Goal: Find contact information: Find contact information

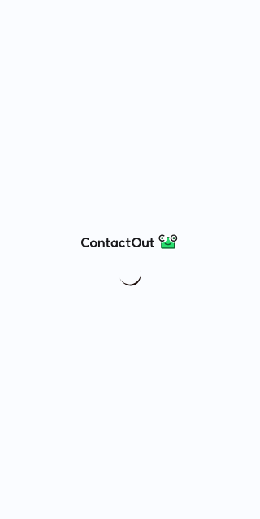
click at [243, 13] on div at bounding box center [130, 259] width 260 height 519
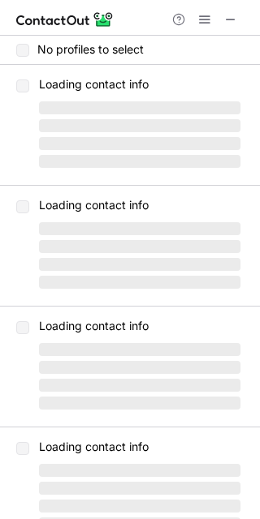
click at [233, 22] on span at bounding box center [230, 19] width 13 height 13
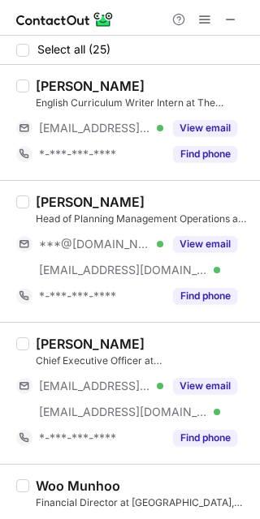
click at [200, 240] on button "View email" at bounding box center [205, 244] width 64 height 16
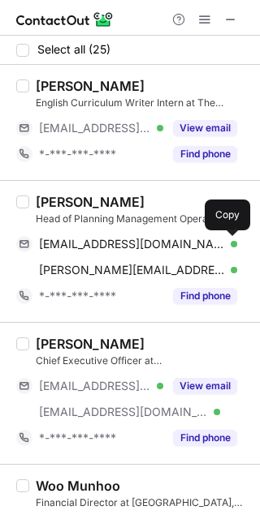
click at [233, 238] on span at bounding box center [228, 244] width 13 height 13
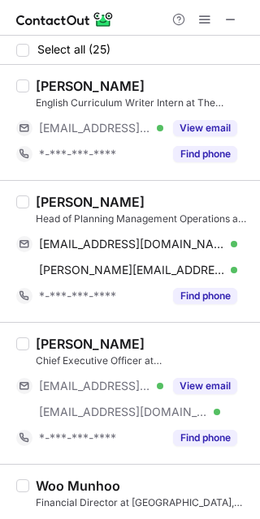
click at [51, 200] on div "[PERSON_NAME]" at bounding box center [90, 202] width 109 height 16
click at [51, 200] on div "Eunice Fu" at bounding box center [90, 202] width 109 height 16
click at [74, 192] on div "Eunice Fu Head of Planning Management Operations and Special Programmes at The …" at bounding box center [130, 251] width 260 height 142
click at [57, 199] on div "Eunice Fu" at bounding box center [90, 202] width 109 height 16
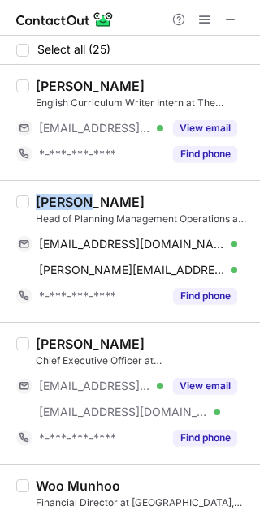
click at [57, 199] on div "Eunice Fu" at bounding box center [90, 202] width 109 height 16
copy div "Eunice"
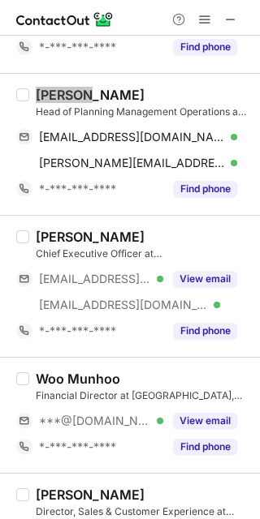
scroll to position [405, 0]
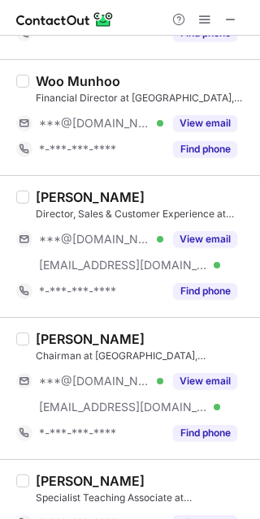
click at [205, 240] on button "View email" at bounding box center [205, 239] width 64 height 16
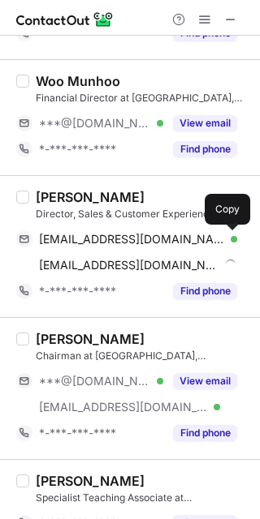
click at [227, 244] on button at bounding box center [229, 239] width 16 height 16
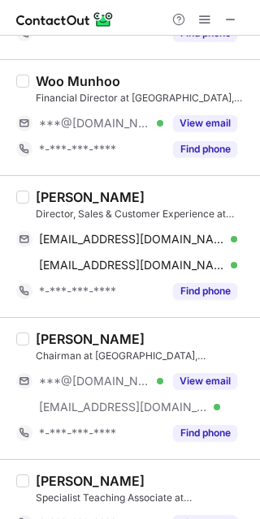
click at [53, 196] on div "Grace Nip" at bounding box center [90, 197] width 109 height 16
copy div "Grace"
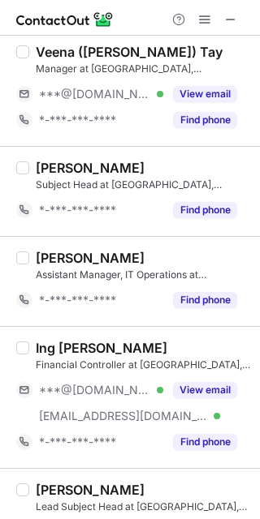
scroll to position [1081, 0]
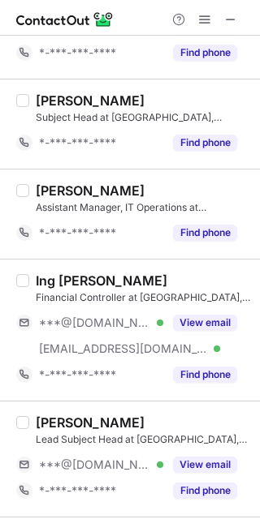
click at [180, 320] on button "View email" at bounding box center [205, 323] width 64 height 16
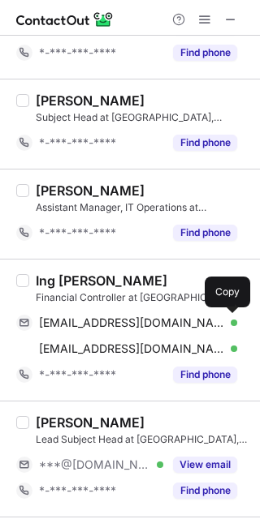
click at [221, 325] on div "yeoingann@gmail.com Verified Send email Copy" at bounding box center [126, 323] width 221 height 26
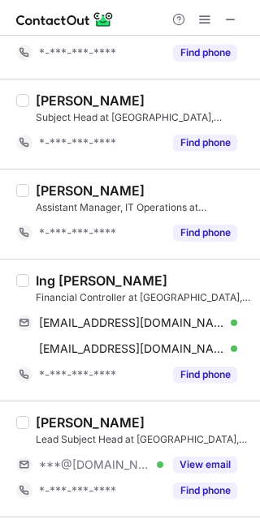
click at [41, 277] on div "Ing Ann Yeo" at bounding box center [101, 281] width 131 height 16
copy div "Ing"
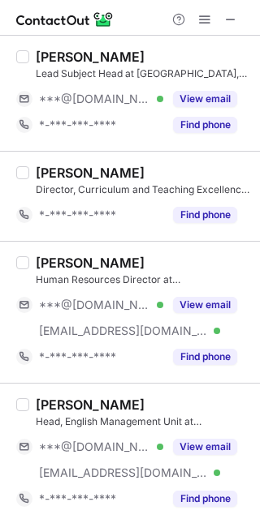
scroll to position [1487, 0]
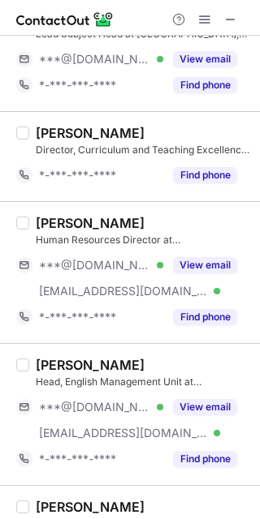
drag, startPoint x: 193, startPoint y: 267, endPoint x: 201, endPoint y: 269, distance: 8.5
click at [193, 267] on button "View email" at bounding box center [205, 265] width 64 height 16
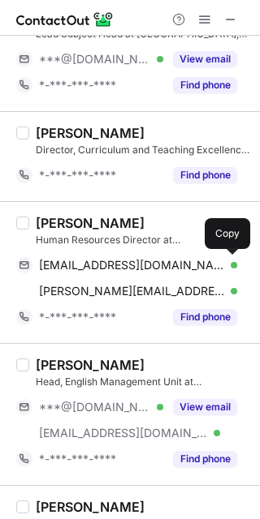
click at [231, 265] on span at bounding box center [228, 265] width 13 height 13
click at [49, 217] on div "Darren Lim" at bounding box center [90, 223] width 109 height 16
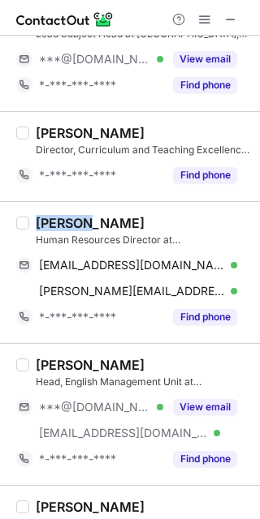
click at [49, 217] on div "Darren Lim" at bounding box center [90, 223] width 109 height 16
copy div "Darren"
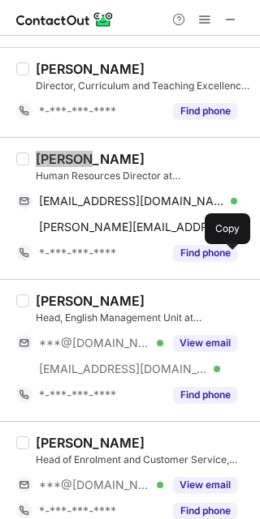
scroll to position [1622, 0]
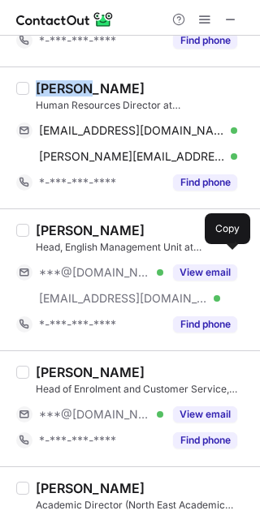
click at [220, 272] on button "View email" at bounding box center [205, 272] width 64 height 16
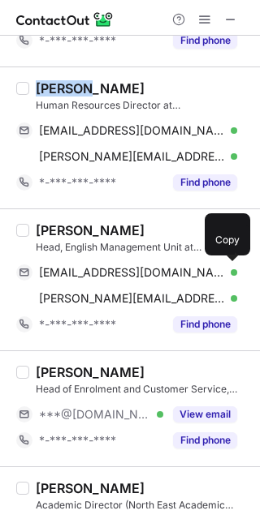
click at [232, 269] on span at bounding box center [228, 272] width 13 height 13
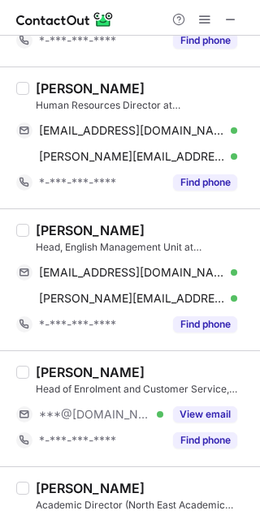
click at [40, 225] on div "Jay Pillai" at bounding box center [90, 230] width 109 height 16
copy div "Jay"
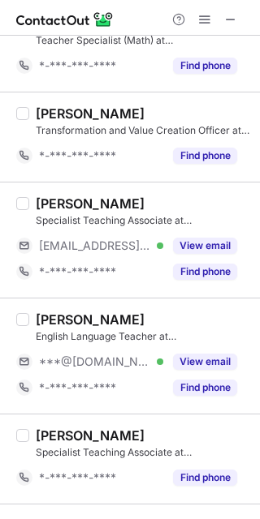
scroll to position [2298, 0]
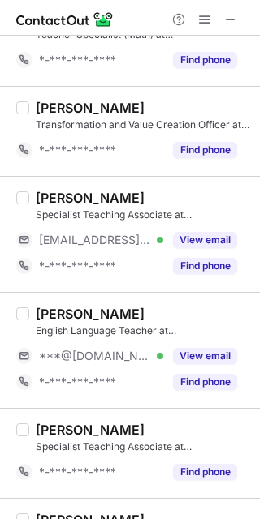
drag, startPoint x: 192, startPoint y: 346, endPoint x: 204, endPoint y: 353, distance: 13.8
click at [192, 348] on button "View email" at bounding box center [205, 356] width 64 height 16
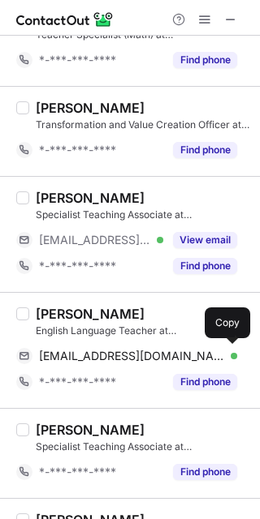
drag, startPoint x: 226, startPoint y: 353, endPoint x: 231, endPoint y: 342, distance: 11.6
click at [226, 352] on span at bounding box center [228, 356] width 13 height 13
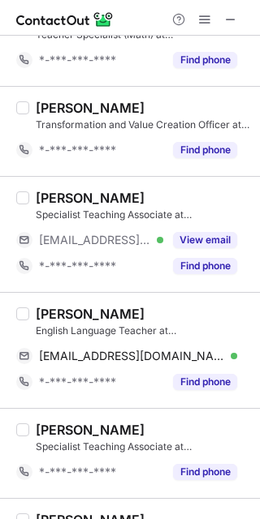
click at [51, 314] on div "Sainiran T." at bounding box center [90, 314] width 109 height 16
copy div "Sainiran"
click at [232, 22] on span at bounding box center [230, 19] width 13 height 13
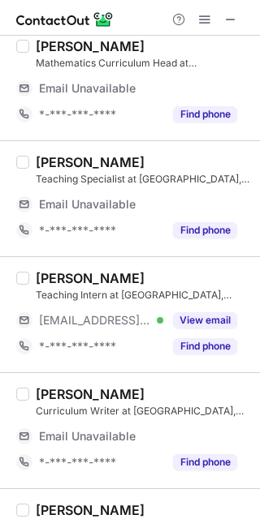
scroll to position [28, 0]
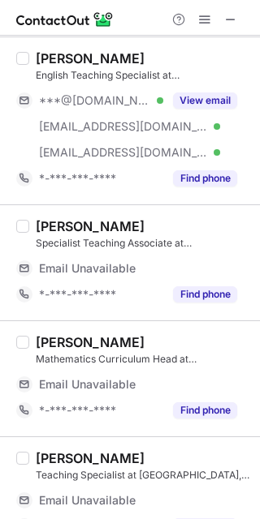
click at [208, 95] on button "View email" at bounding box center [205, 100] width 64 height 16
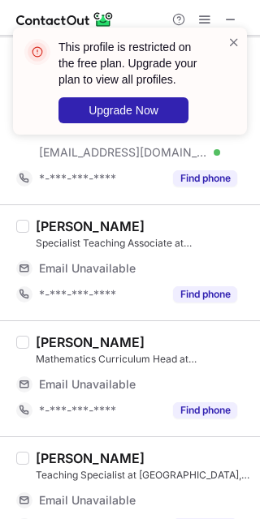
click at [237, 45] on span at bounding box center [233, 42] width 13 height 16
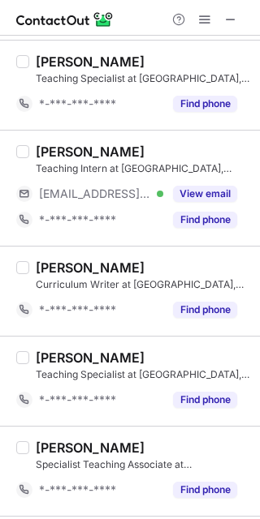
scroll to position [433, 0]
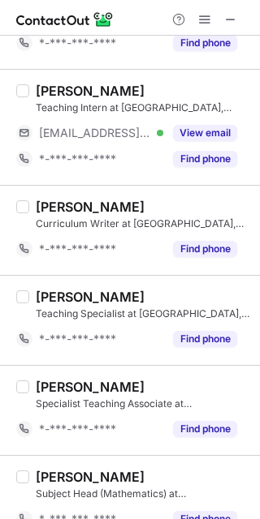
click at [229, 17] on span at bounding box center [230, 19] width 13 height 13
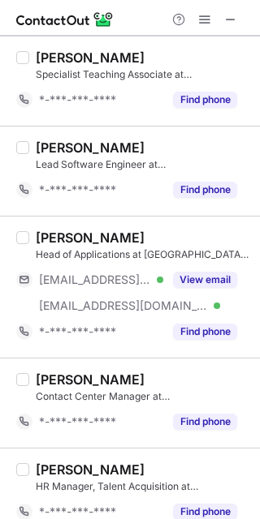
scroll to position [1244, 0]
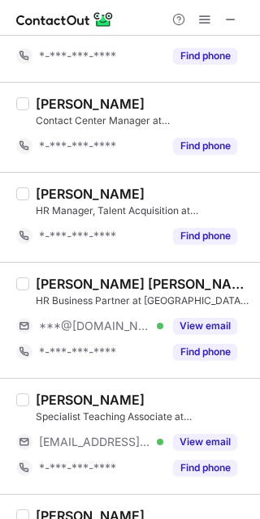
click at [208, 326] on button "View email" at bounding box center [205, 326] width 64 height 16
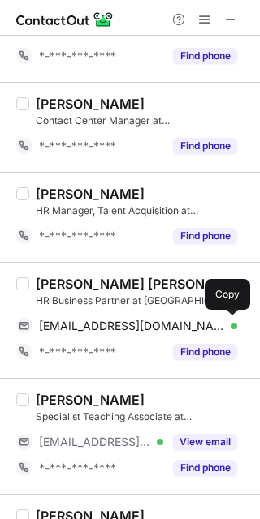
click at [232, 323] on span at bounding box center [228, 326] width 13 height 13
click at [51, 282] on div "Yong Qian Ying" at bounding box center [143, 284] width 214 height 16
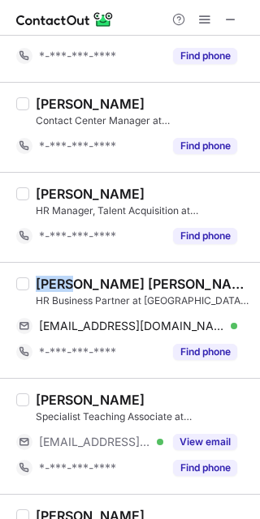
click at [51, 282] on div "Yong Qian Ying" at bounding box center [143, 284] width 214 height 16
copy div "Yong"
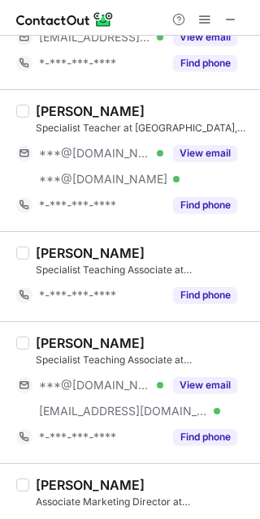
scroll to position [1650, 0]
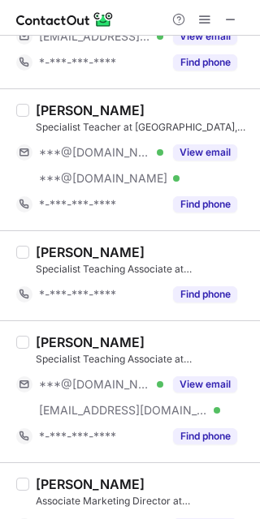
click at [203, 380] on button "View email" at bounding box center [205, 384] width 64 height 16
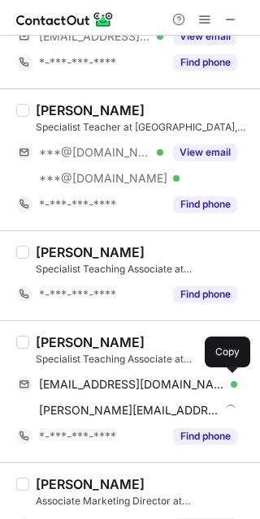
click at [226, 379] on span at bounding box center [228, 384] width 13 height 13
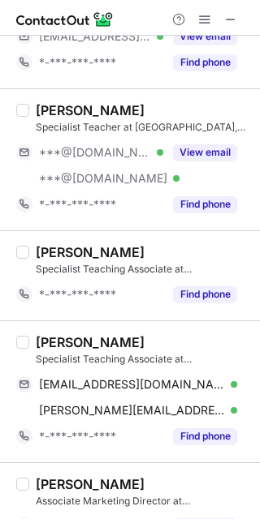
click at [54, 343] on div "Renee Yong" at bounding box center [90, 342] width 109 height 16
copy div "Renee"
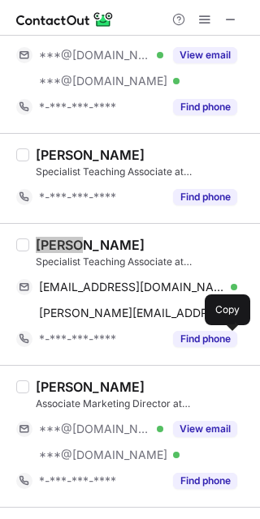
scroll to position [1785, 0]
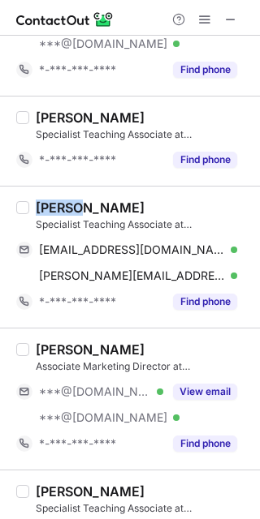
drag, startPoint x: 178, startPoint y: 385, endPoint x: 203, endPoint y: 393, distance: 26.7
click at [178, 385] on button "View email" at bounding box center [205, 392] width 64 height 16
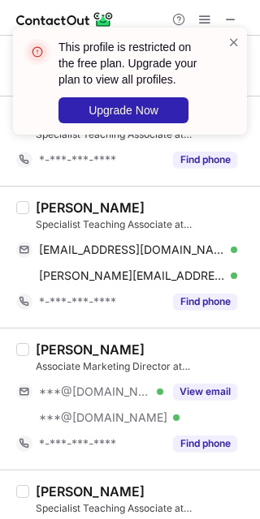
click at [235, 38] on span at bounding box center [233, 42] width 13 height 16
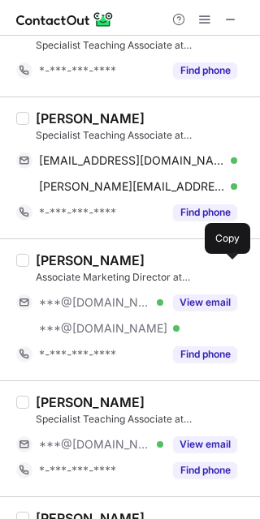
scroll to position [2056, 0]
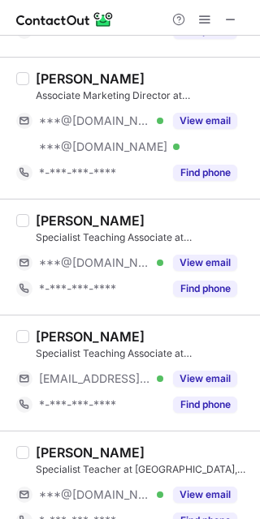
click at [198, 261] on button "View email" at bounding box center [205, 263] width 64 height 16
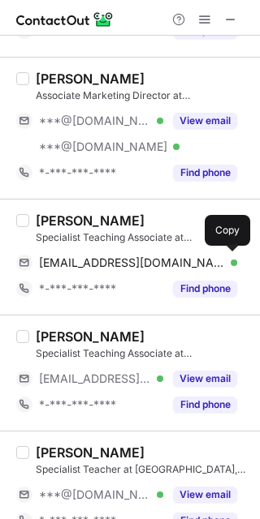
click at [231, 261] on span at bounding box center [228, 262] width 13 height 13
click at [40, 217] on div "Jia Yi Tan" at bounding box center [90, 221] width 109 height 16
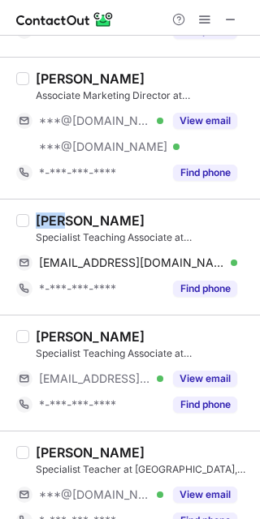
click at [40, 217] on div "Jia Yi Tan" at bounding box center [90, 221] width 109 height 16
copy div "Jia"
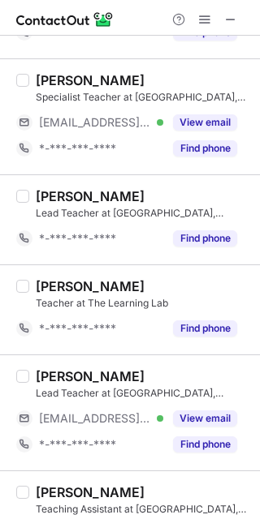
scroll to position [810, 0]
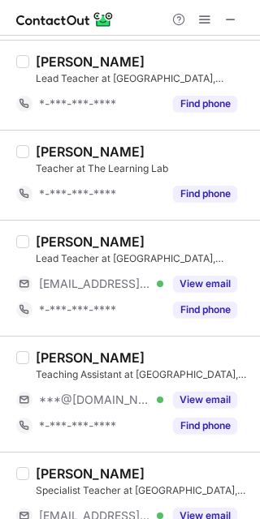
click at [199, 392] on button "View email" at bounding box center [205, 400] width 64 height 16
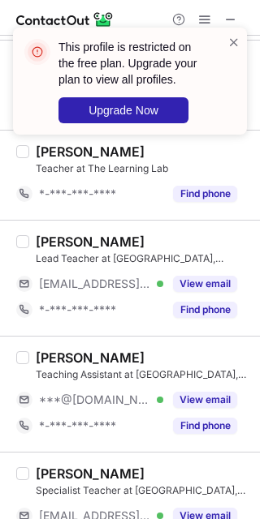
click at [235, 45] on span at bounding box center [233, 42] width 13 height 16
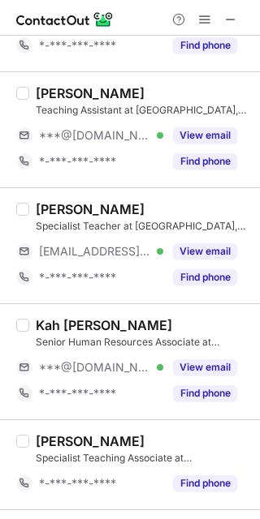
scroll to position [1081, 0]
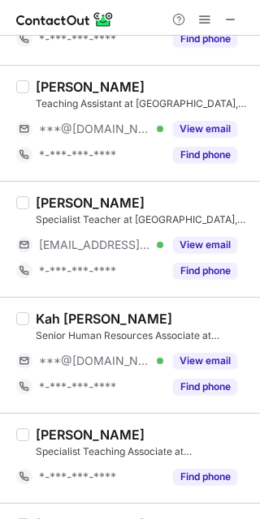
click at [202, 354] on button "View email" at bounding box center [205, 361] width 64 height 16
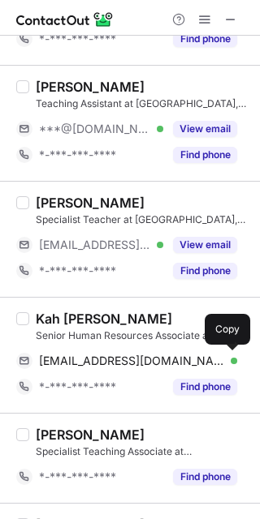
click at [231, 358] on span at bounding box center [228, 361] width 13 height 13
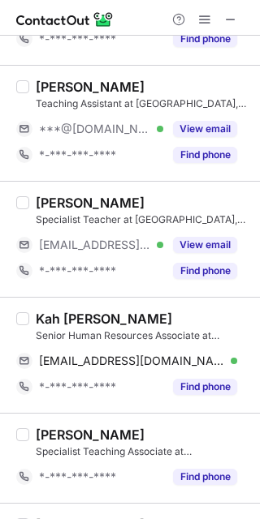
click at [43, 307] on div "Kah Wei Ong Senior Human Resources Associate at The Learning Lab, Singapore kah…" at bounding box center [130, 355] width 260 height 116
copy div "Kah"
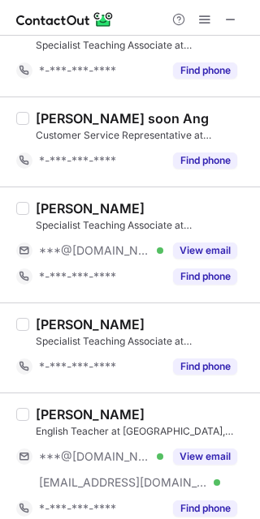
scroll to position [2233, 0]
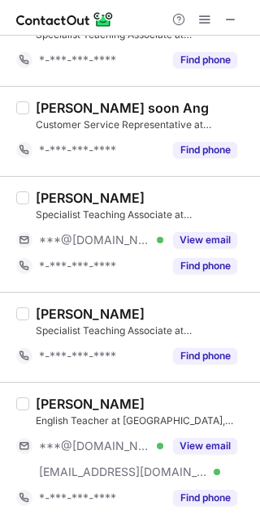
drag, startPoint x: 191, startPoint y: 238, endPoint x: 207, endPoint y: 246, distance: 18.1
click at [191, 238] on button "View email" at bounding box center [205, 240] width 64 height 16
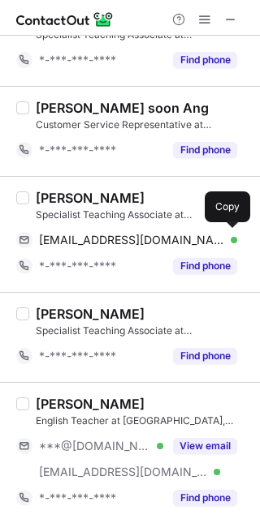
click at [231, 237] on span at bounding box center [228, 240] width 13 height 13
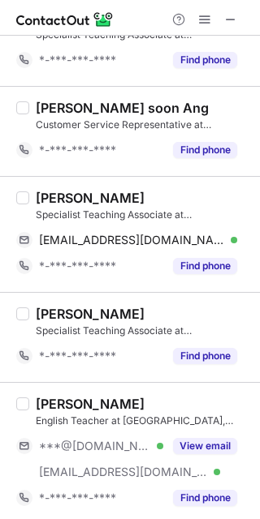
click at [49, 190] on div "Sim Yun Ying" at bounding box center [90, 198] width 109 height 16
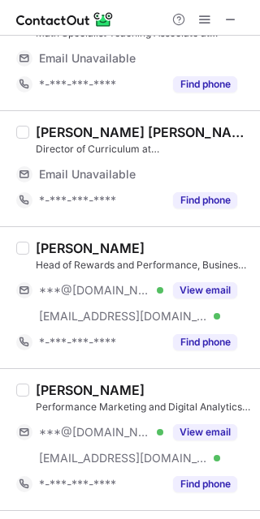
scroll to position [1371, 0]
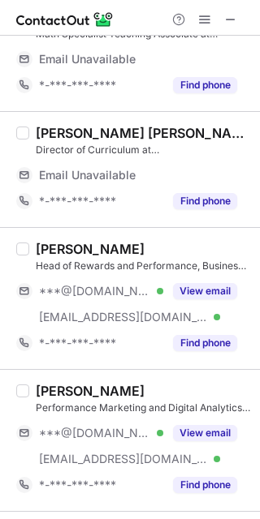
click at [213, 288] on button "View email" at bounding box center [205, 291] width 64 height 16
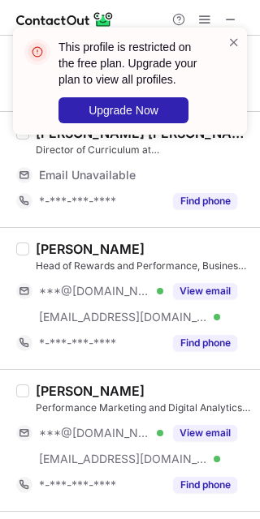
click at [234, 40] on span at bounding box center [233, 42] width 13 height 16
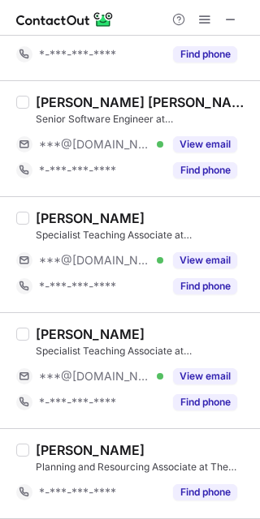
scroll to position [1673, 0]
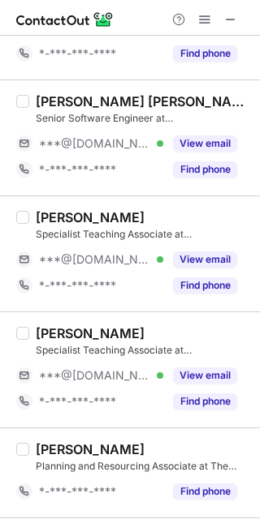
click at [219, 251] on button "View email" at bounding box center [205, 259] width 64 height 16
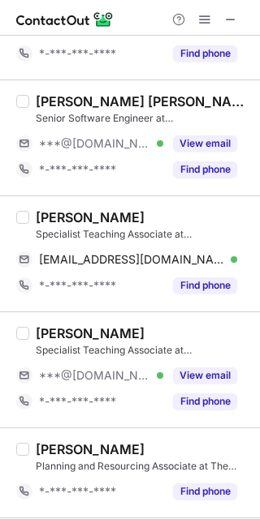
drag, startPoint x: 239, startPoint y: 253, endPoint x: 231, endPoint y: 256, distance: 8.7
click at [237, 253] on div "peiyiisalready@hotmail.com Verified Send email Copy" at bounding box center [126, 260] width 221 height 26
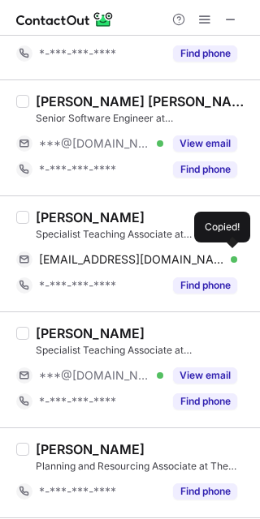
click at [231, 256] on span at bounding box center [228, 259] width 13 height 13
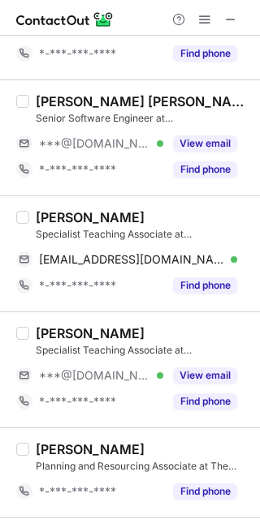
click at [46, 213] on div "Pei Yi T." at bounding box center [90, 217] width 109 height 16
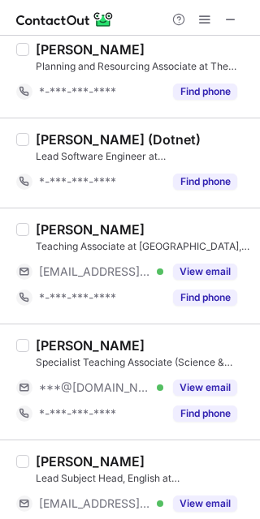
scroll to position [2078, 0]
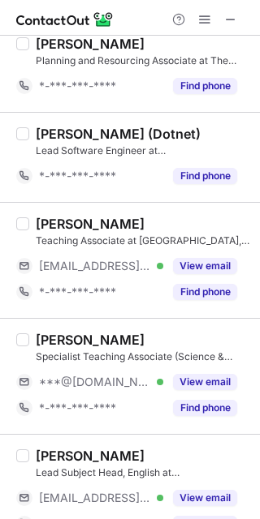
drag, startPoint x: 231, startPoint y: 25, endPoint x: 210, endPoint y: 26, distance: 21.1
click at [231, 23] on span at bounding box center [230, 19] width 13 height 13
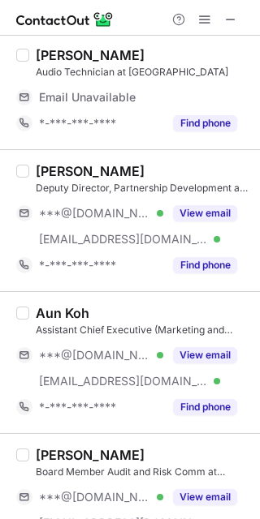
scroll to position [405, 0]
click at [197, 213] on div "***@gmail.com Verified ***@nationalgallery.sg Verified View email" at bounding box center [133, 226] width 234 height 52
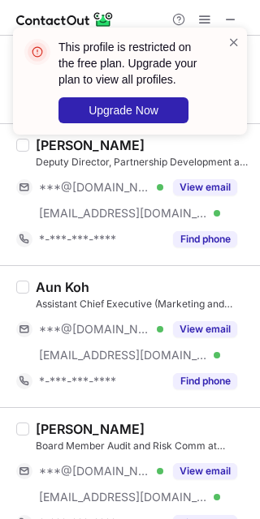
click at [234, 38] on span at bounding box center [233, 42] width 13 height 16
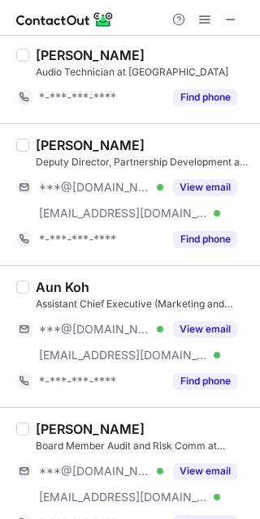
click at [197, 329] on button "View email" at bounding box center [205, 329] width 64 height 16
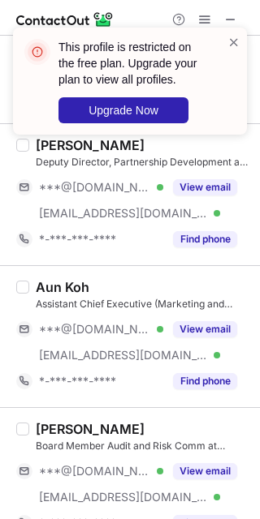
click at [233, 44] on span at bounding box center [233, 42] width 13 height 16
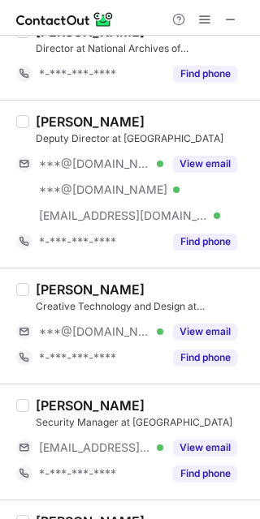
scroll to position [920, 0]
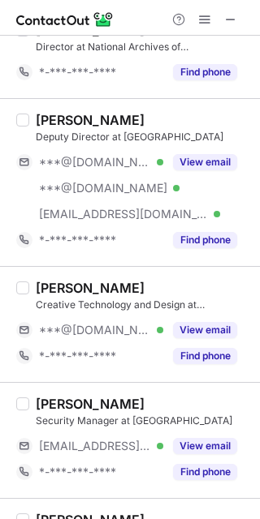
click at [200, 328] on button "View email" at bounding box center [205, 330] width 64 height 16
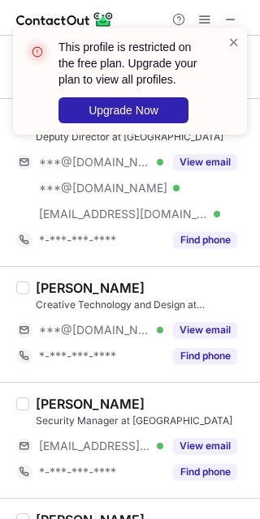
click at [228, 41] on span at bounding box center [233, 42] width 13 height 16
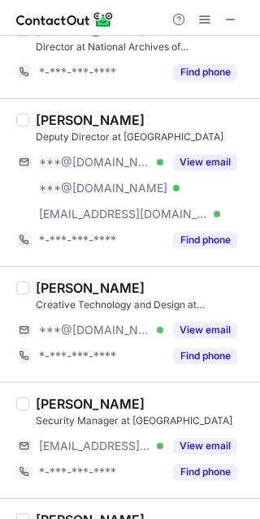
click at [202, 24] on div "This profile is restricted on the free plan. Upgrade your plan to view all prof…" at bounding box center [130, 87] width 260 height 153
click at [202, 22] on span at bounding box center [204, 19] width 13 height 13
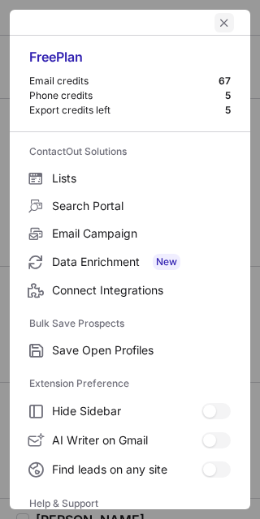
click at [217, 22] on span "left-button" at bounding box center [223, 22] width 13 height 13
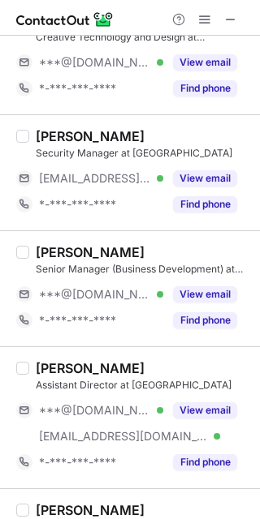
scroll to position [1190, 0]
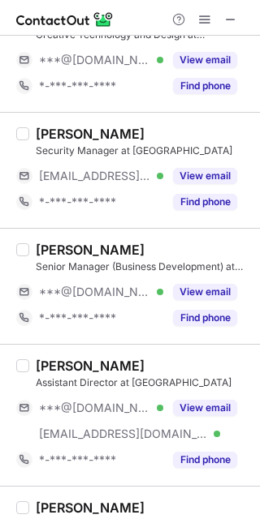
click at [209, 290] on button "View email" at bounding box center [205, 292] width 64 height 16
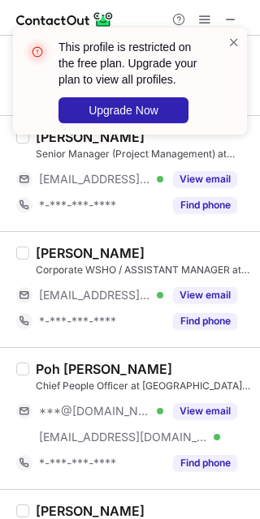
scroll to position [2407, 0]
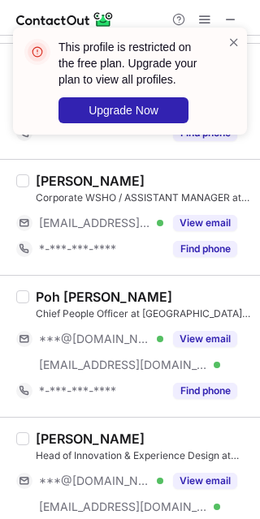
click at [204, 332] on button "View email" at bounding box center [205, 339] width 64 height 16
click at [234, 42] on span at bounding box center [233, 42] width 13 height 16
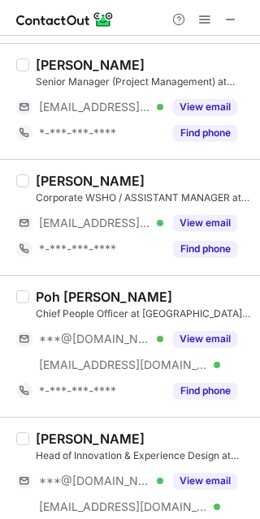
drag, startPoint x: 234, startPoint y: 19, endPoint x: 241, endPoint y: 122, distance: 102.4
click at [236, 30] on div at bounding box center [130, 18] width 260 height 36
click at [228, 14] on span at bounding box center [230, 19] width 13 height 13
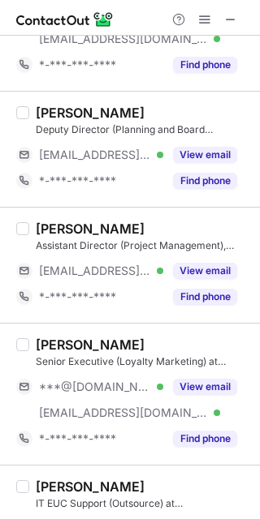
scroll to position [1722, 0]
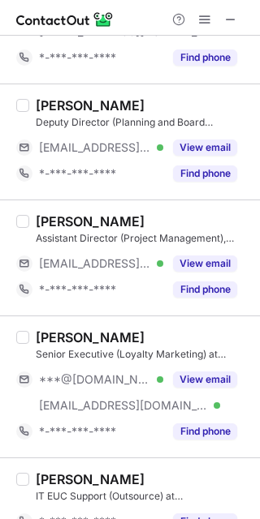
click at [219, 376] on button "View email" at bounding box center [205, 380] width 64 height 16
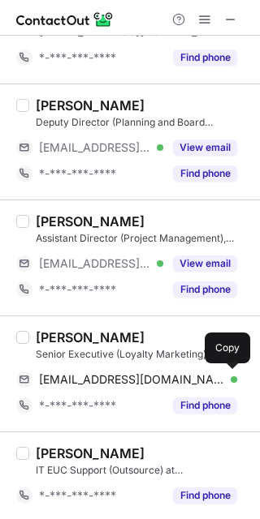
click at [233, 378] on span at bounding box center [228, 379] width 13 height 13
click at [230, 378] on span at bounding box center [228, 379] width 13 height 13
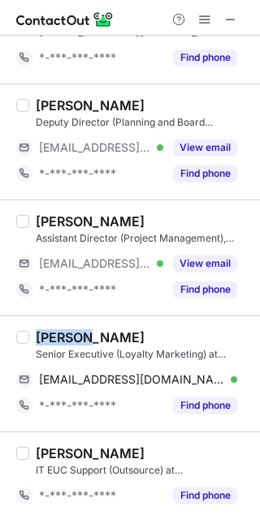
drag, startPoint x: 76, startPoint y: 336, endPoint x: 20, endPoint y: 331, distance: 56.2
click at [20, 331] on div "Yi Ling Ker Senior Executive (Loyalty Marketing) at National Gallery Singapore …" at bounding box center [130, 374] width 260 height 116
copy div "Yi Ling"
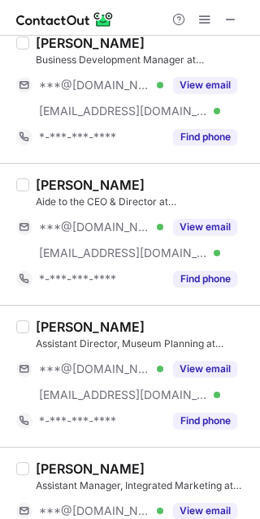
scroll to position [2778, 0]
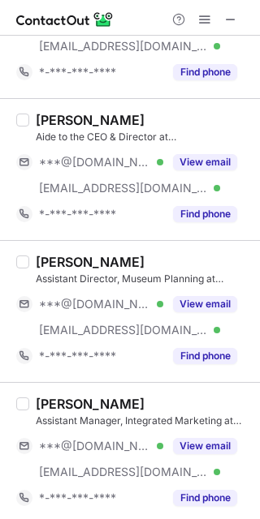
click at [215, 438] on button "View email" at bounding box center [205, 446] width 64 height 16
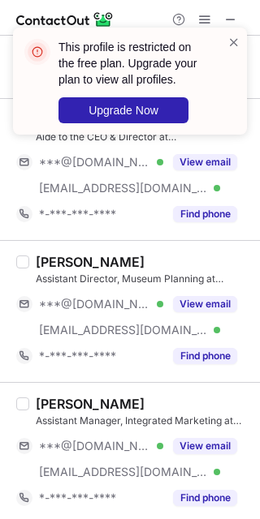
click at [231, 41] on span at bounding box center [233, 42] width 13 height 16
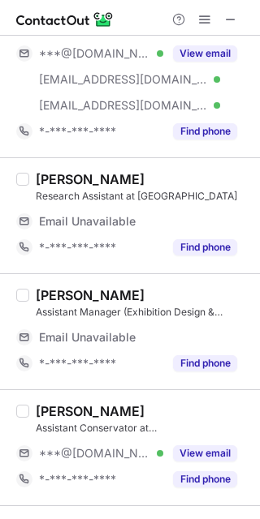
scroll to position [806, 0]
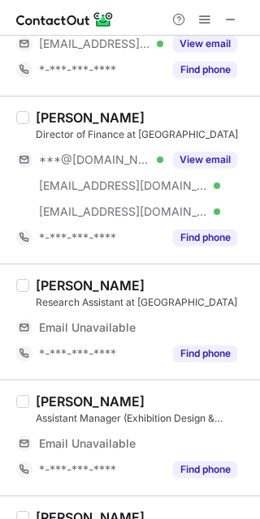
click at [223, 157] on button "View email" at bounding box center [205, 160] width 64 height 16
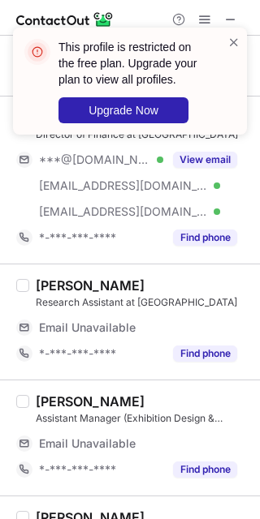
click at [236, 42] on span at bounding box center [233, 42] width 13 height 16
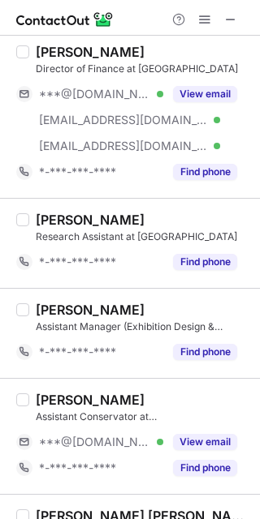
scroll to position [864, 0]
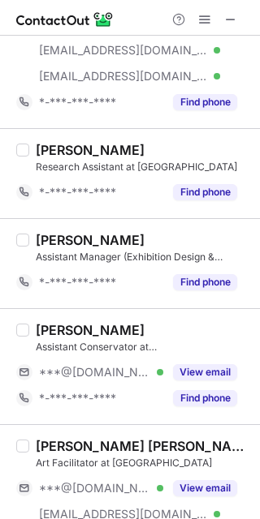
click at [233, 360] on div "View email" at bounding box center [200, 372] width 74 height 26
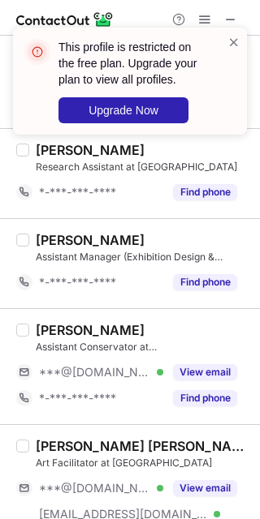
scroll to position [999, 0]
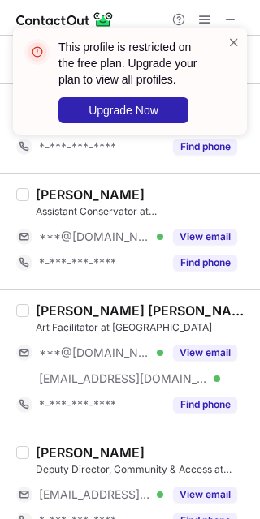
click at [208, 346] on button "View email" at bounding box center [205, 353] width 64 height 16
click at [230, 40] on span at bounding box center [233, 42] width 13 height 16
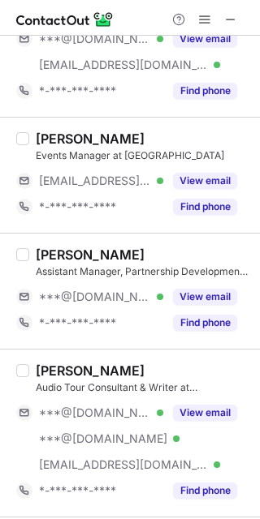
scroll to position [2435, 0]
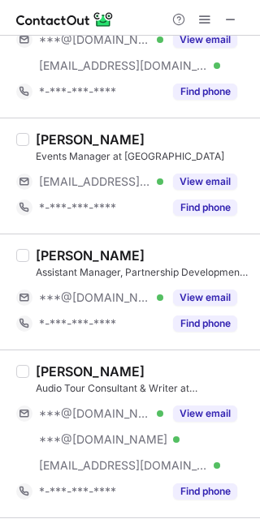
click at [206, 290] on button "View email" at bounding box center [205, 298] width 64 height 16
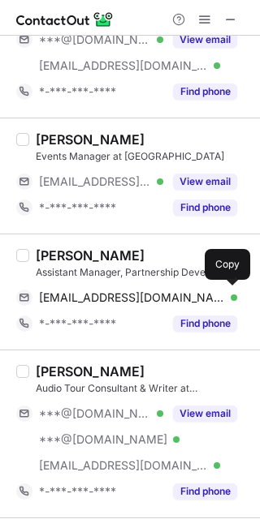
click at [233, 296] on span at bounding box center [228, 297] width 13 height 13
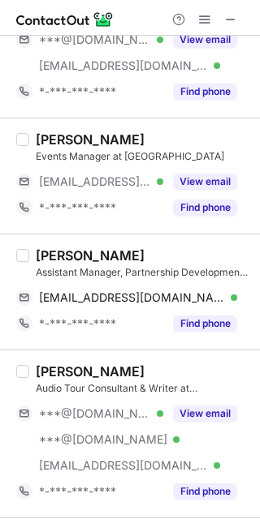
click at [50, 247] on div "Walter Soh" at bounding box center [90, 255] width 109 height 16
copy div "Walter"
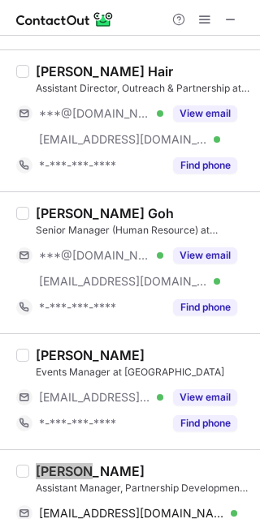
scroll to position [2164, 0]
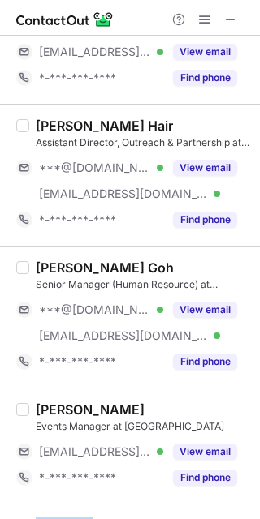
click at [219, 310] on button "View email" at bounding box center [205, 310] width 64 height 16
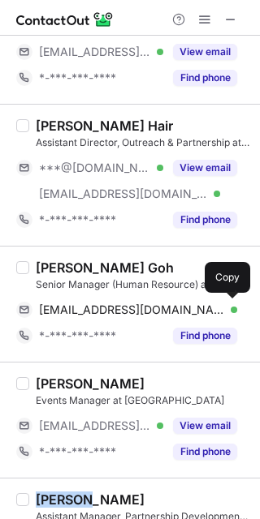
click at [232, 306] on span at bounding box center [228, 309] width 13 height 13
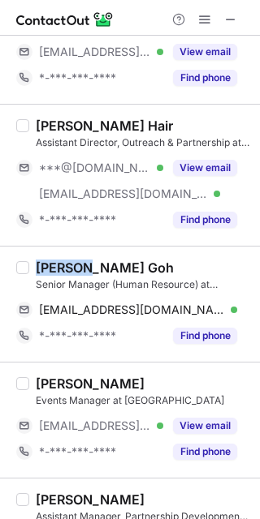
drag, startPoint x: 32, startPoint y: 265, endPoint x: 80, endPoint y: 264, distance: 47.9
click at [80, 264] on div "Ee Ling Goh Senior Manager (Human Resource) at National Gallery Singapore eelin…" at bounding box center [139, 304] width 221 height 89
copy div "Ee Ling"
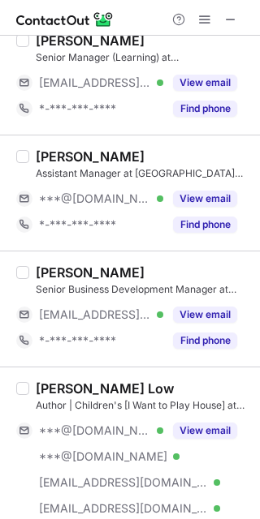
scroll to position [409, 0]
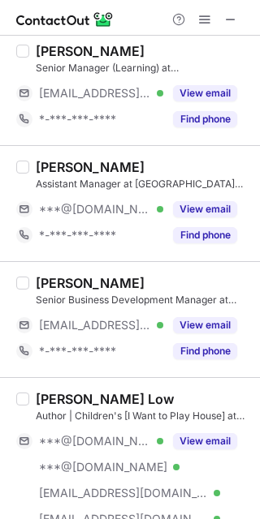
click at [214, 213] on button "View email" at bounding box center [205, 209] width 64 height 16
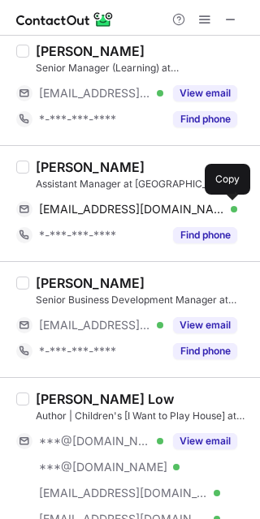
click at [234, 208] on span at bounding box center [228, 209] width 13 height 13
click at [53, 169] on div "Cheryl Lee" at bounding box center [90, 167] width 109 height 16
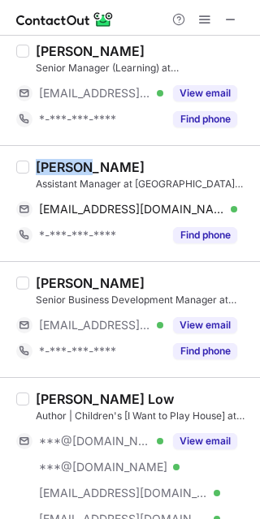
click at [53, 169] on div "Cheryl Lee" at bounding box center [90, 167] width 109 height 16
copy div "Cheryl"
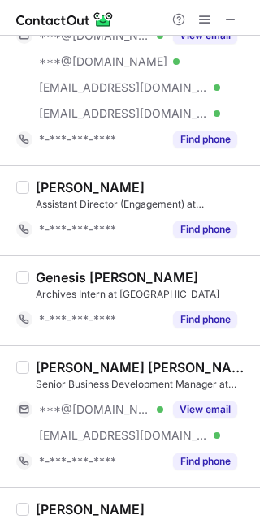
scroll to position [949, 0]
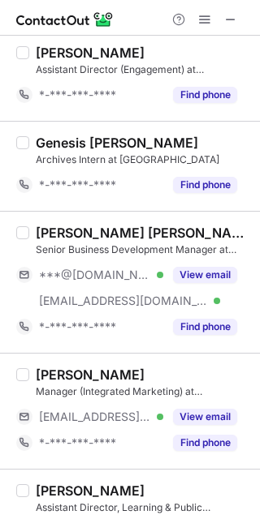
click at [216, 274] on button "View email" at bounding box center [205, 275] width 64 height 16
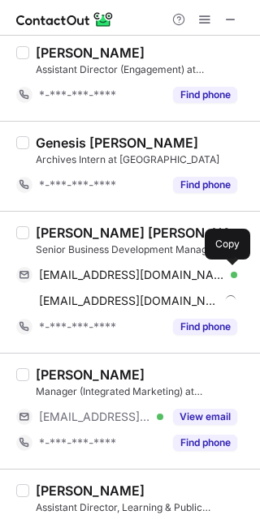
click at [233, 269] on span at bounding box center [228, 275] width 13 height 13
click at [73, 234] on div "Charlotte Melissa Tan" at bounding box center [143, 233] width 214 height 16
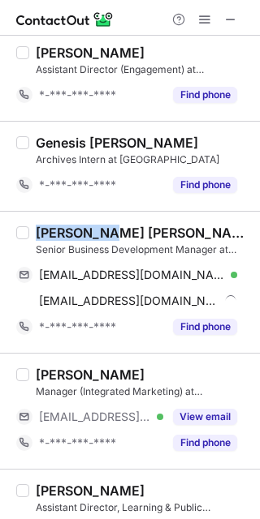
click at [73, 234] on div "Charlotte Melissa Tan" at bounding box center [143, 233] width 214 height 16
copy div "Charlotte"
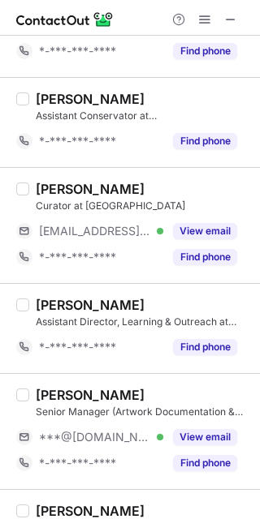
scroll to position [1626, 0]
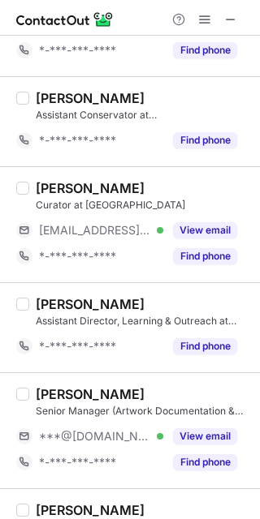
click at [201, 433] on button "View email" at bounding box center [205, 436] width 64 height 16
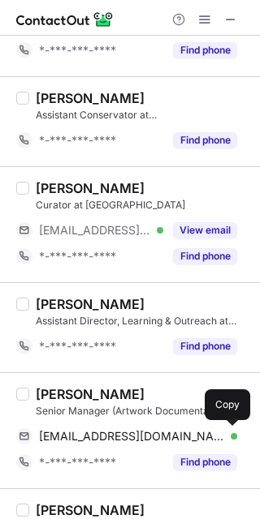
click at [225, 430] on span at bounding box center [228, 436] width 13 height 13
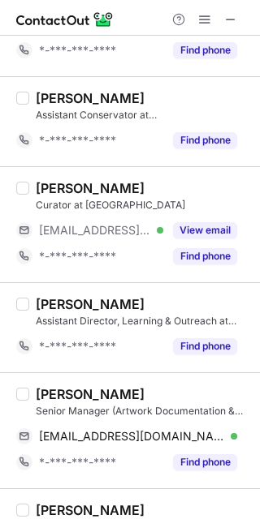
click at [54, 393] on div "Renée S." at bounding box center [90, 394] width 109 height 16
click at [54, 392] on div "Renée S." at bounding box center [90, 394] width 109 height 16
copy div "Renée"
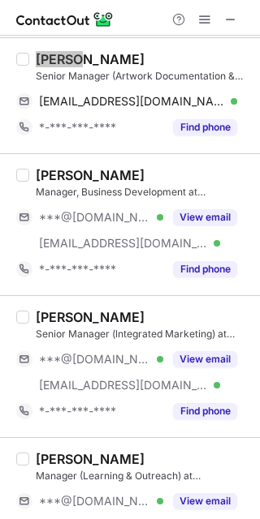
scroll to position [2031, 0]
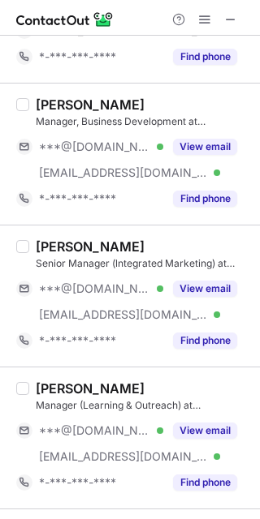
click at [197, 283] on button "View email" at bounding box center [205, 289] width 64 height 16
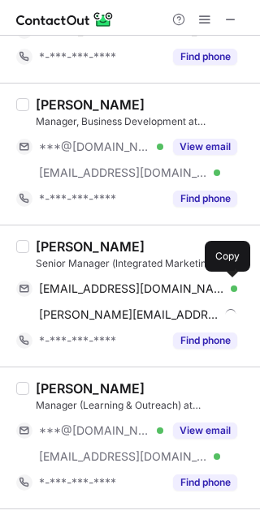
click at [232, 286] on span at bounding box center [228, 288] width 13 height 13
click at [47, 249] on div "Kristin Teo" at bounding box center [90, 247] width 109 height 16
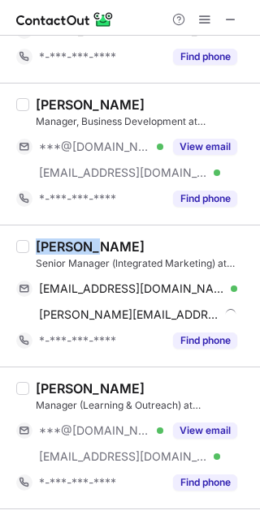
click at [47, 249] on div "Kristin Teo" at bounding box center [90, 247] width 109 height 16
copy div "Kristin"
click at [229, 20] on span at bounding box center [230, 19] width 13 height 13
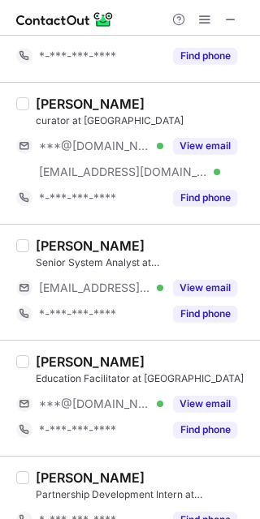
scroll to position [2359, 0]
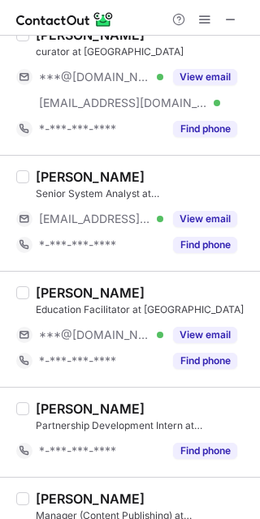
click at [193, 333] on button "View email" at bounding box center [205, 335] width 64 height 16
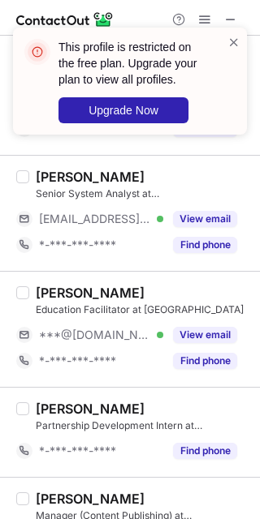
click at [234, 42] on span at bounding box center [233, 42] width 13 height 16
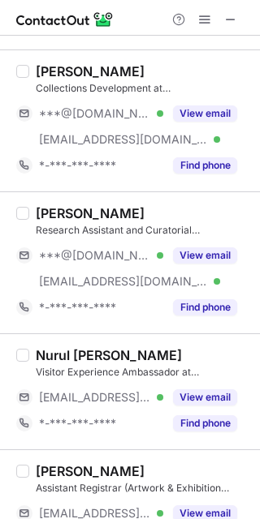
scroll to position [1251, 0]
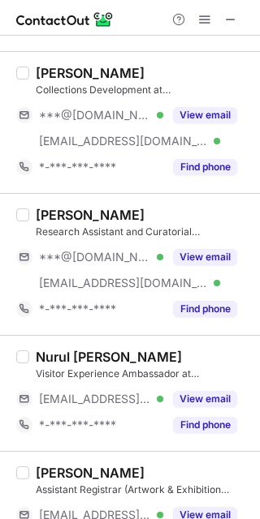
click at [204, 249] on button "View email" at bounding box center [205, 257] width 64 height 16
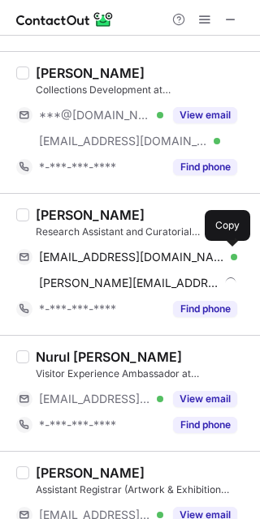
click at [231, 256] on span at bounding box center [228, 257] width 13 height 13
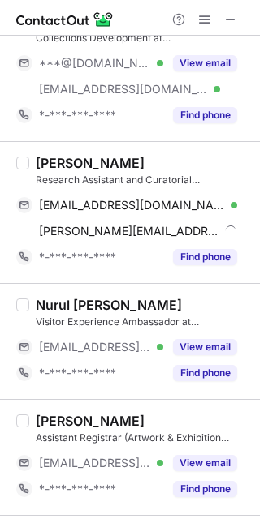
scroll to position [1199, 0]
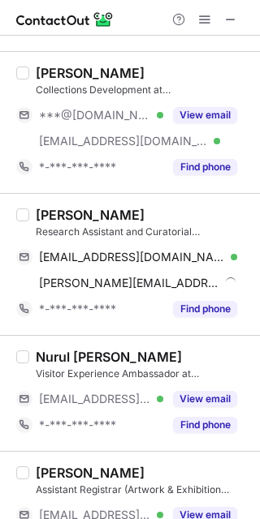
click at [53, 216] on div "Fong Wai Kei" at bounding box center [90, 215] width 109 height 16
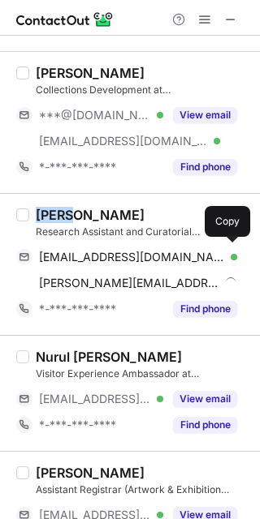
copy div "Fong"
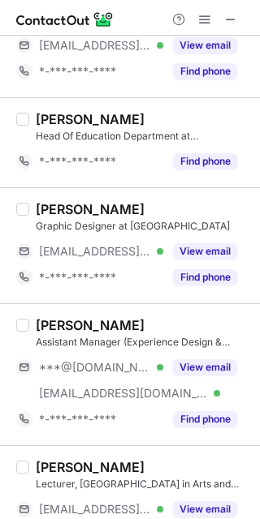
scroll to position [1740, 0]
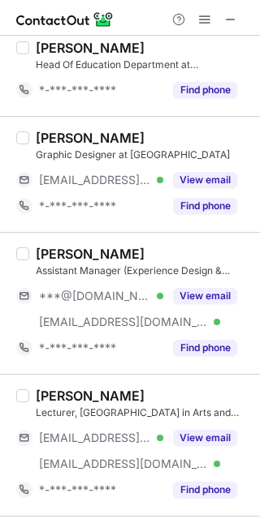
click at [199, 299] on button "View email" at bounding box center [205, 296] width 64 height 16
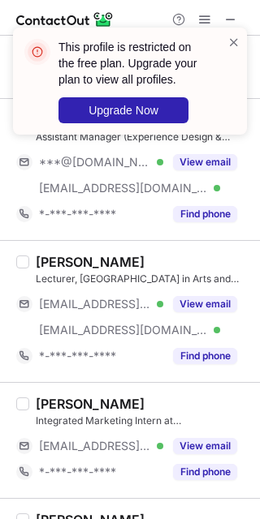
scroll to position [1875, 0]
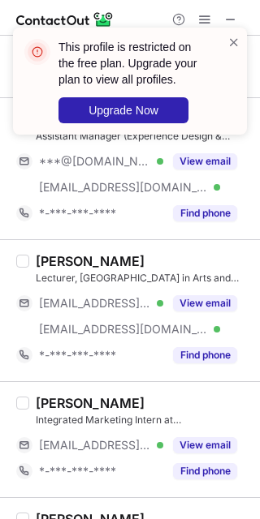
click at [238, 38] on span at bounding box center [233, 42] width 13 height 16
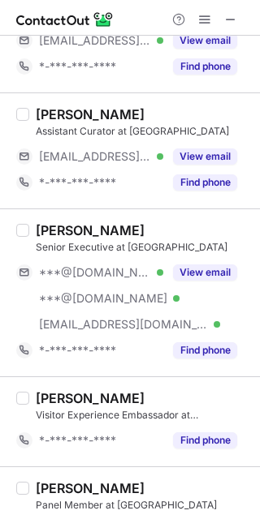
scroll to position [2280, 0]
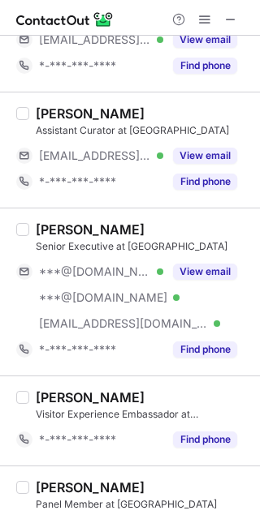
click at [230, 19] on span at bounding box center [230, 19] width 13 height 13
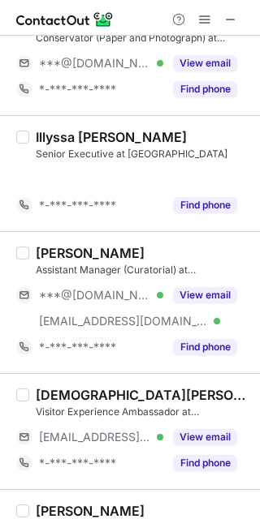
scroll to position [1367, 0]
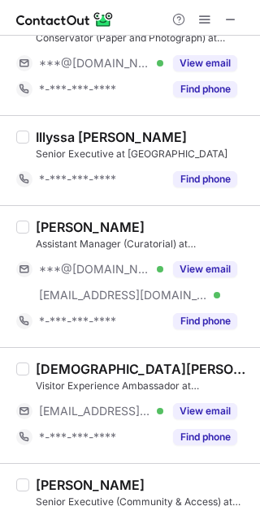
click at [221, 26] on button at bounding box center [230, 19] width 19 height 19
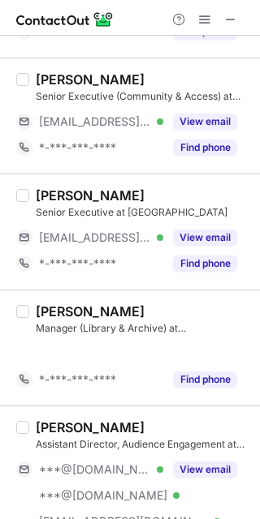
scroll to position [1722, 0]
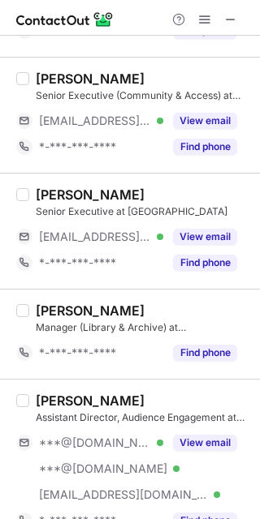
click at [230, 20] on span at bounding box center [230, 19] width 13 height 13
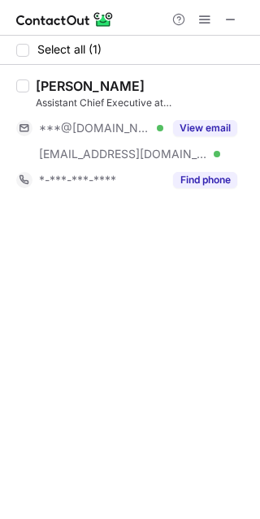
click at [238, 13] on button at bounding box center [230, 19] width 19 height 19
